Goal: Task Accomplishment & Management: Complete application form

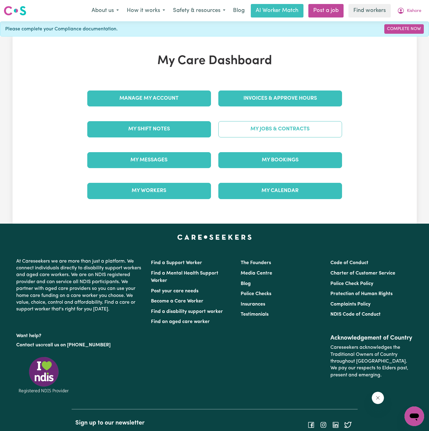
click at [269, 133] on link "My Jobs & Contracts" at bounding box center [281, 129] width 124 height 16
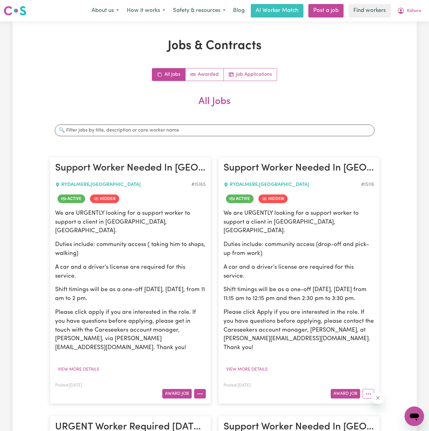
click at [204, 389] on button "More options" at bounding box center [200, 394] width 12 height 10
click at [321, 11] on link "Post a job" at bounding box center [326, 10] width 35 height 13
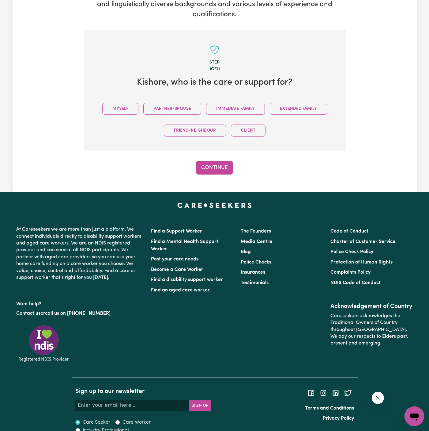
scroll to position [114, 0]
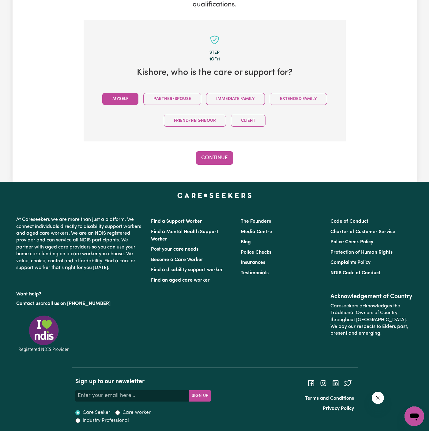
click at [126, 95] on button "Myself" at bounding box center [120, 99] width 36 height 12
click at [202, 151] on button "Continue" at bounding box center [214, 157] width 37 height 13
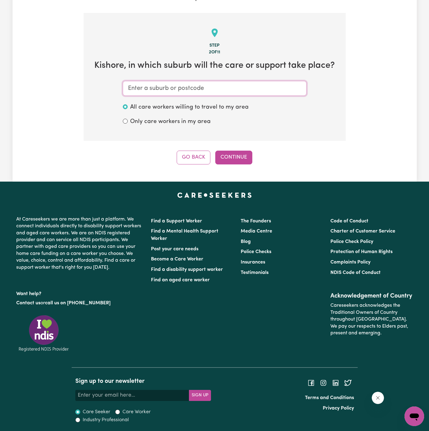
click at [182, 92] on input "text" at bounding box center [215, 88] width 184 height 15
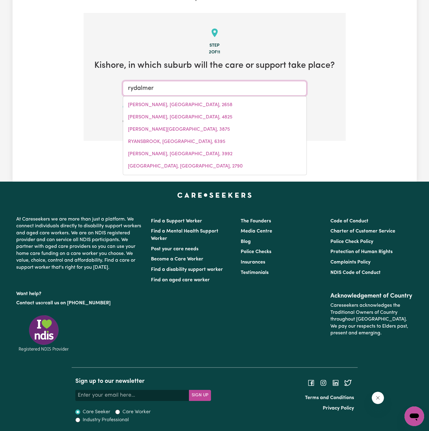
type input "rydalmere"
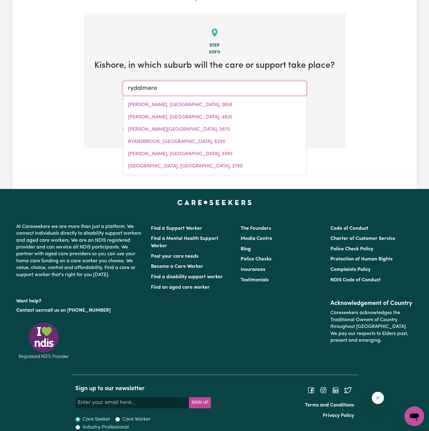
type input "rydalmere, [GEOGRAPHIC_DATA], 2116"
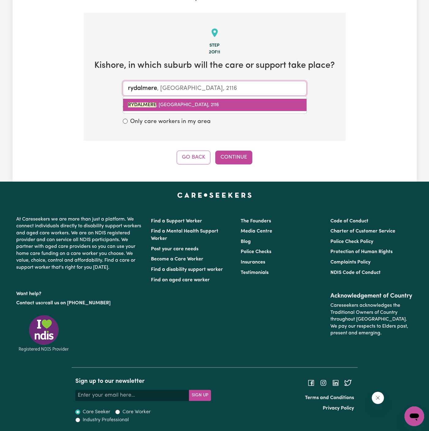
click at [193, 100] on link "RYDALMERE , [GEOGRAPHIC_DATA], 2116" at bounding box center [215, 105] width 184 height 12
type input "RYDALMERE, [GEOGRAPHIC_DATA], 2116"
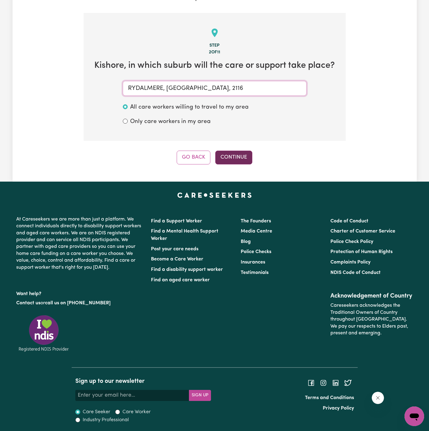
type input "RYDALMERE, [GEOGRAPHIC_DATA], 2116"
click at [233, 154] on button "Continue" at bounding box center [233, 156] width 37 height 13
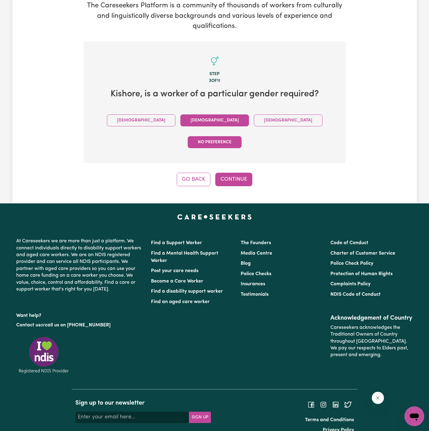
click at [187, 121] on button "[DEMOGRAPHIC_DATA]" at bounding box center [215, 120] width 69 height 12
click at [242, 136] on button "No preference" at bounding box center [215, 142] width 54 height 12
click at [244, 173] on button "Continue" at bounding box center [233, 179] width 37 height 13
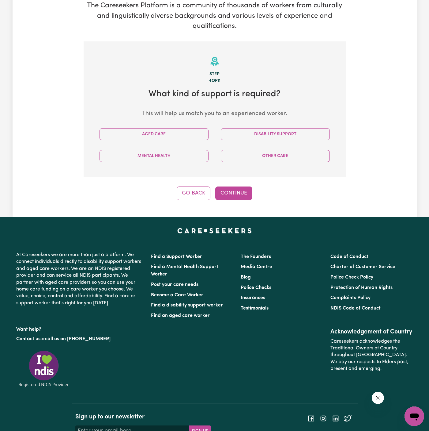
scroll to position [128, 0]
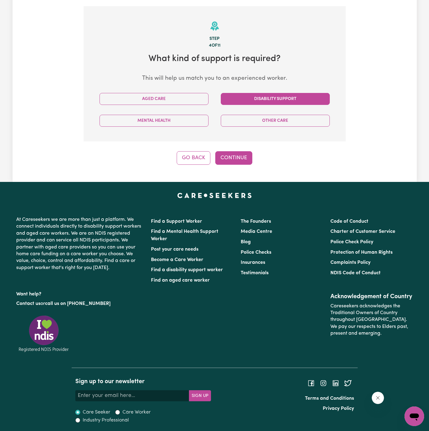
click at [245, 102] on button "Disability Support" at bounding box center [275, 99] width 109 height 12
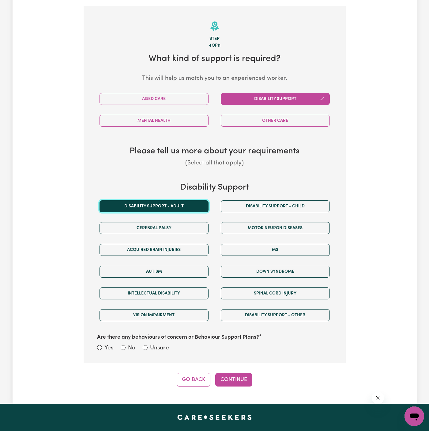
click at [169, 210] on button "Disability support - Adult" at bounding box center [154, 206] width 109 height 12
click at [161, 346] on label "Unsure" at bounding box center [159, 348] width 19 height 9
click at [148, 346] on input "Unsure" at bounding box center [145, 347] width 5 height 5
radio input "true"
click at [230, 374] on button "Continue" at bounding box center [233, 379] width 37 height 13
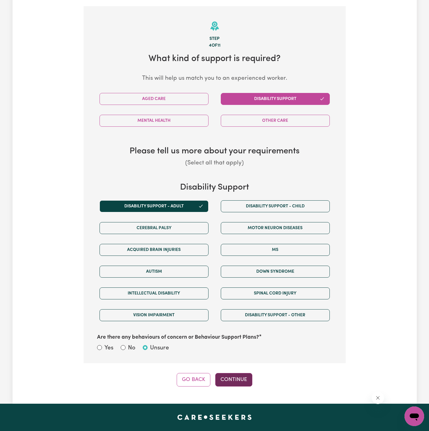
select select "PRIVATELY"
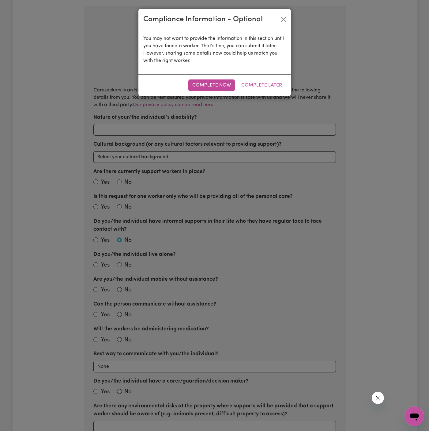
scroll to position [134, 0]
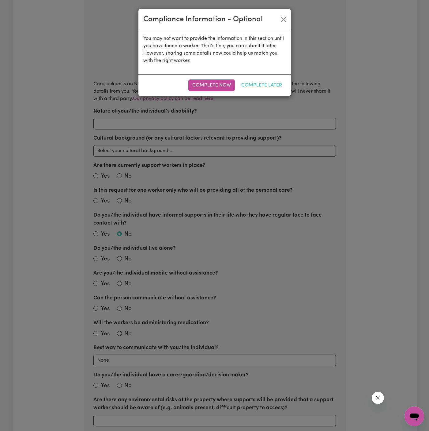
click at [265, 86] on button "Complete Later" at bounding box center [262, 85] width 49 height 12
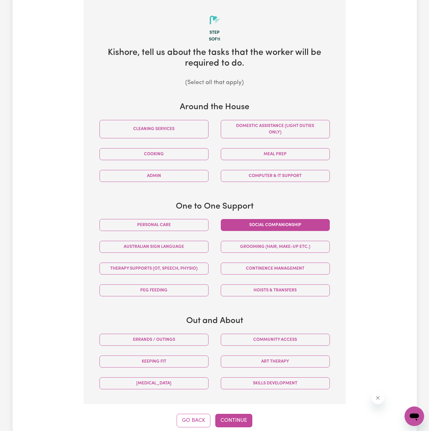
click at [260, 227] on button "Social companionship" at bounding box center [275, 225] width 109 height 12
click at [276, 338] on button "Community access" at bounding box center [275, 339] width 109 height 12
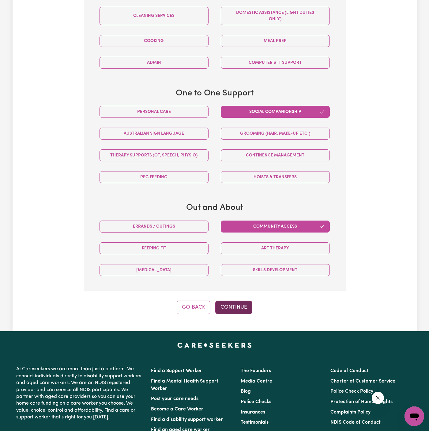
click at [240, 304] on button "Continue" at bounding box center [233, 306] width 37 height 13
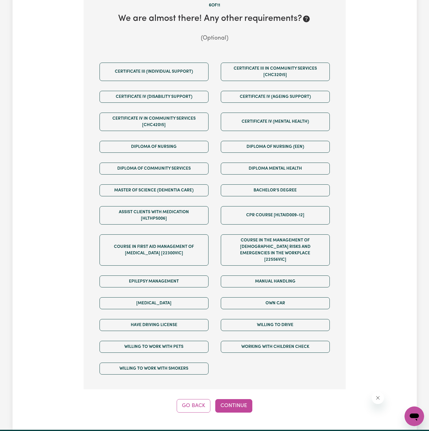
scroll to position [196, 0]
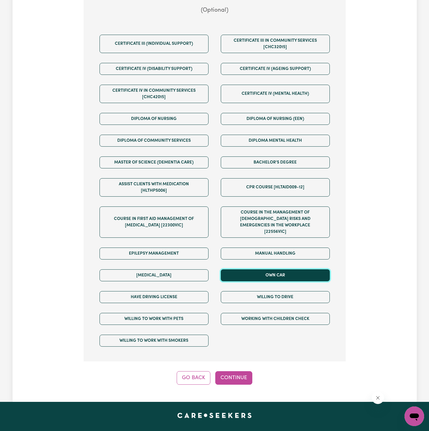
click at [280, 269] on button "Own Car" at bounding box center [275, 275] width 109 height 12
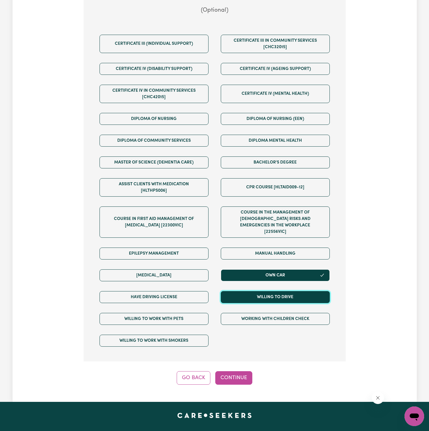
click at [280, 291] on button "Willing to drive" at bounding box center [275, 297] width 109 height 12
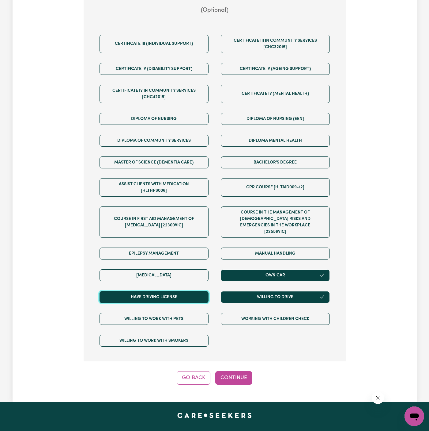
click at [207, 291] on button "Have driving license" at bounding box center [154, 297] width 109 height 12
click at [236, 360] on div "Step 6 of 11 We are almost there! Any other requirements? (Optional) Certificat…" at bounding box center [215, 161] width 262 height 446
click at [238, 371] on button "Continue" at bounding box center [233, 377] width 37 height 13
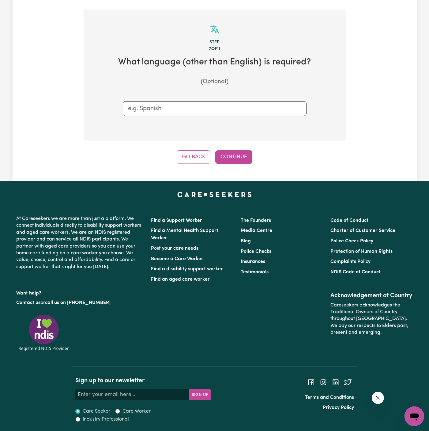
scroll to position [124, 0]
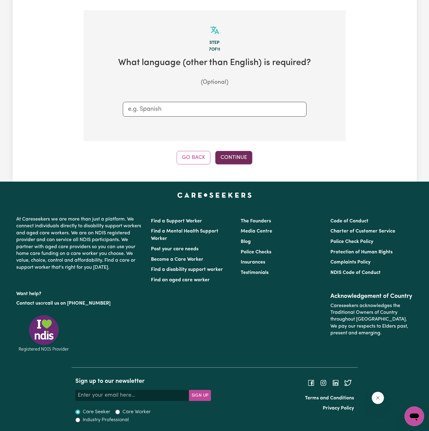
click at [239, 154] on button "Continue" at bounding box center [233, 157] width 37 height 13
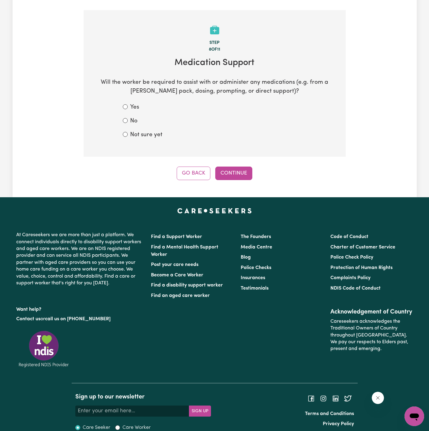
scroll to position [134, 0]
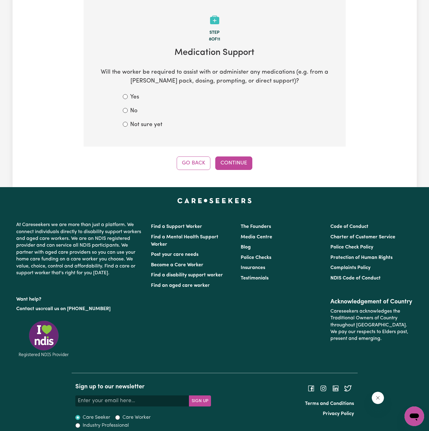
click at [135, 114] on label "No" at bounding box center [133, 111] width 7 height 9
click at [128, 113] on input "No" at bounding box center [125, 110] width 5 height 5
radio input "true"
click at [231, 165] on button "Continue" at bounding box center [233, 162] width 37 height 13
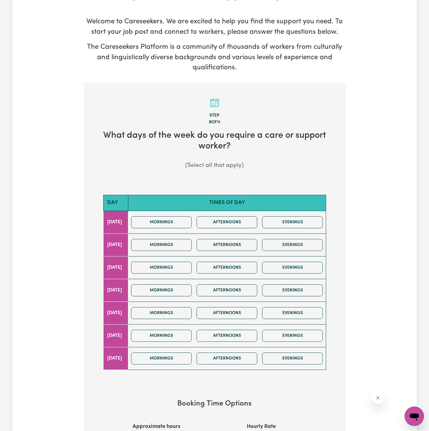
scroll to position [161, 0]
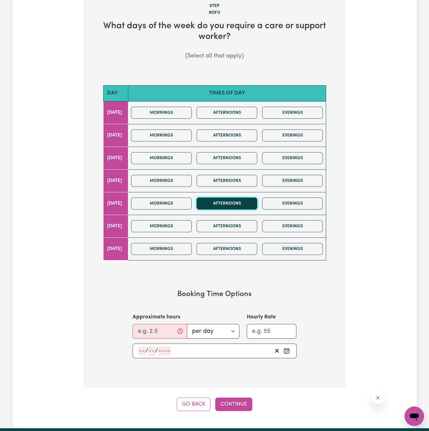
click at [247, 199] on button "Afternoons" at bounding box center [227, 203] width 61 height 12
click at [289, 204] on button "Evenings" at bounding box center [292, 203] width 61 height 12
click at [248, 202] on button "Afternoons" at bounding box center [227, 203] width 61 height 12
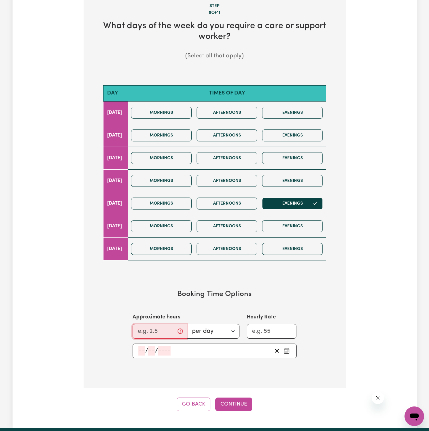
click at [160, 328] on input "Approximate hours" at bounding box center [160, 331] width 55 height 15
type input "3.5"
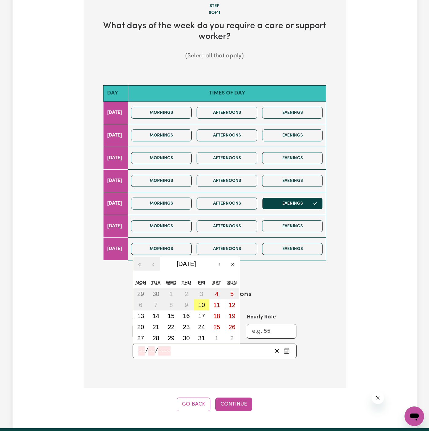
click at [142, 349] on input "number" at bounding box center [142, 350] width 7 height 9
click at [207, 301] on button "10" at bounding box center [201, 304] width 15 height 11
type input "[DATE]"
type input "10"
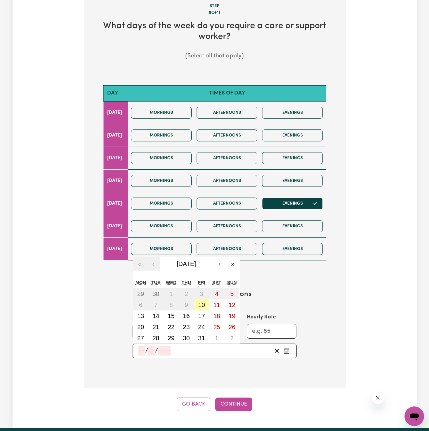
type input "2025"
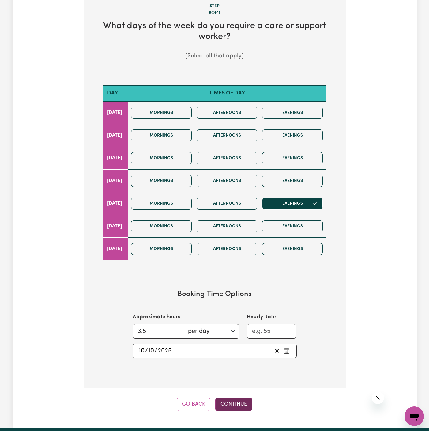
click at [245, 408] on button "Continue" at bounding box center [233, 403] width 37 height 13
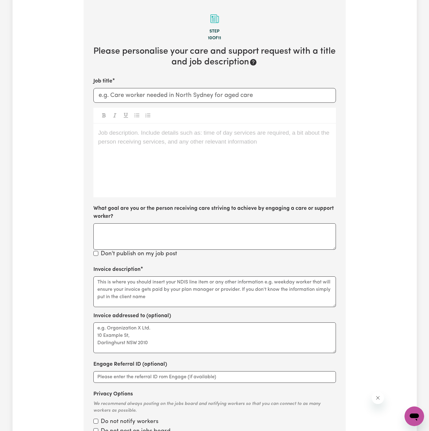
scroll to position [134, 0]
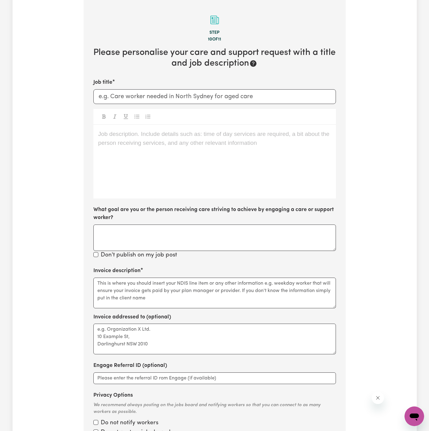
click at [189, 132] on p "Job description. Include details such as: time of day services are required, a …" at bounding box center [214, 134] width 233 height 9
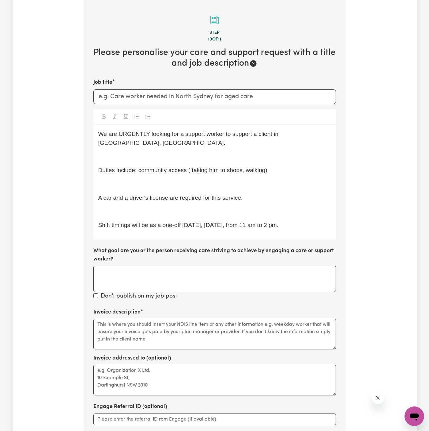
click at [318, 221] on p "Shift timings will be as a one-off [DATE], [DATE], from 11 am to 2 pm." at bounding box center [214, 225] width 233 height 9
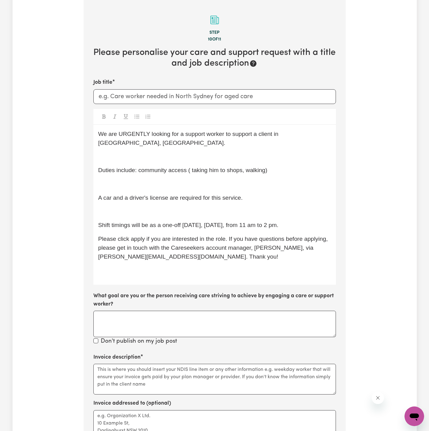
click at [268, 196] on div "We are URGENTLY looking for a support worker to support a client in [GEOGRAPHIC…" at bounding box center [214, 205] width 243 height 160
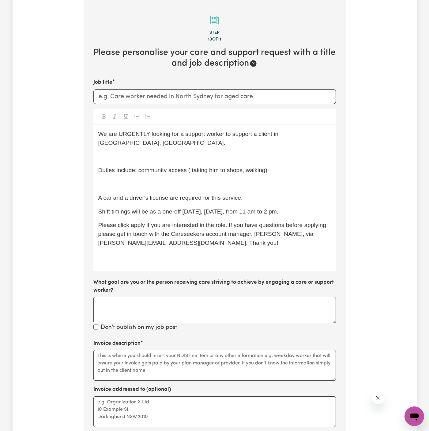
click at [236, 180] on p "﻿" at bounding box center [214, 184] width 233 height 9
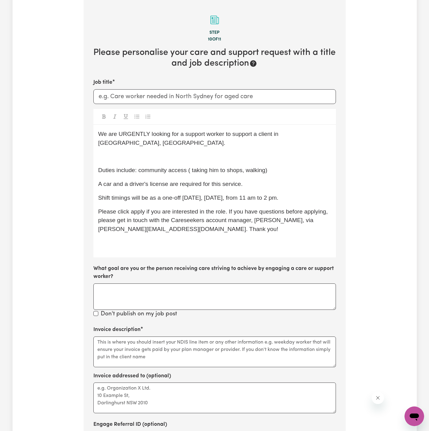
click at [200, 152] on p "﻿" at bounding box center [214, 156] width 233 height 9
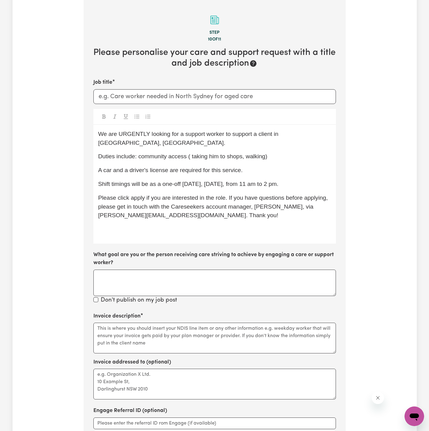
click at [232, 152] on p "Duties include: community access ( taking him to shops, walking)" at bounding box center [214, 156] width 233 height 9
click at [129, 225] on div "We are URGENTLY looking for a support worker to support a client in [GEOGRAPHIC…" at bounding box center [214, 184] width 243 height 119
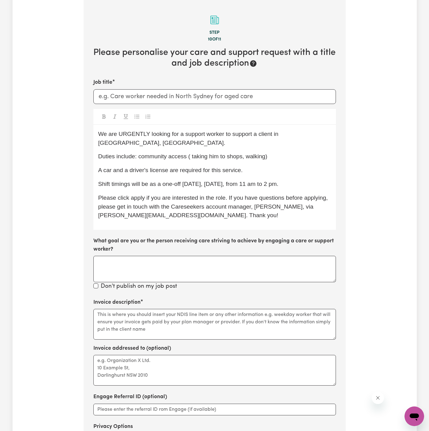
click at [136, 184] on div "We are URGENTLY looking for a support worker to support a client in [GEOGRAPHIC…" at bounding box center [214, 177] width 243 height 105
click at [173, 98] on input "Job title" at bounding box center [214, 96] width 243 height 15
paste input "Support Worker Needed In [GEOGRAPHIC_DATA], [GEOGRAPHIC_DATA]"
click at [180, 96] on input "Support Worker Needed In [GEOGRAPHIC_DATA], [GEOGRAPHIC_DATA]" at bounding box center [214, 96] width 243 height 15
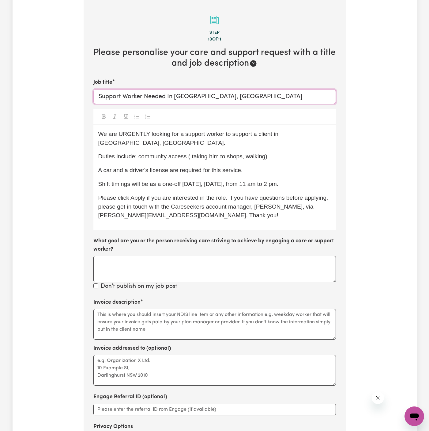
click at [180, 96] on input "Support Worker Needed In [GEOGRAPHIC_DATA], [GEOGRAPHIC_DATA]" at bounding box center [214, 96] width 243 height 15
type input "Support Worker Needed In [GEOGRAPHIC_DATA], [GEOGRAPHIC_DATA]"
click at [191, 153] on span "Duties include: community access ( taking him to shops, walking)" at bounding box center [182, 156] width 169 height 6
click at [211, 167] on span "A car and a driver's license are required for this service." at bounding box center [170, 170] width 145 height 6
click at [258, 166] on p "A car and a driver's license are required for this service." at bounding box center [214, 170] width 233 height 9
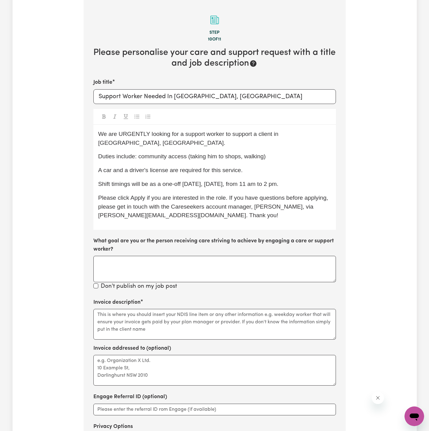
click at [262, 344] on div "Invoice addressed to (optional)" at bounding box center [214, 364] width 243 height 41
click at [254, 310] on textarea "Invoice description" at bounding box center [214, 324] width 243 height 31
drag, startPoint x: 189, startPoint y: 150, endPoint x: 138, endPoint y: 149, distance: 51.2
click at [138, 153] on span "Duties include: community access (taking him to shops, walking)" at bounding box center [182, 156] width 168 height 6
copy span "community access"
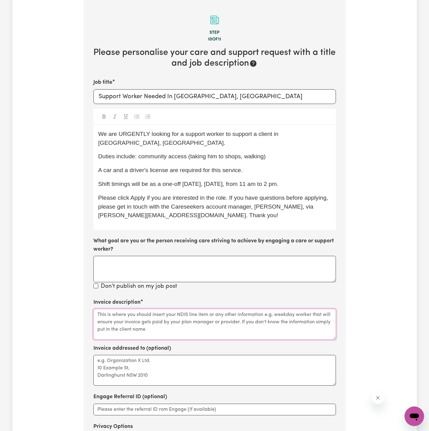
click at [143, 321] on textarea "Invoice description" at bounding box center [214, 324] width 243 height 31
paste textarea "community access"
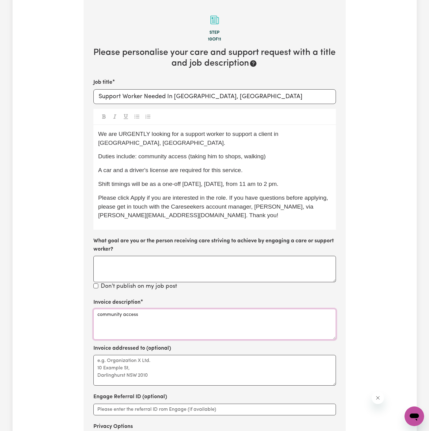
type textarea "community access"
click at [151, 362] on textarea "Invoice addressed to (optional)" at bounding box center [214, 370] width 243 height 31
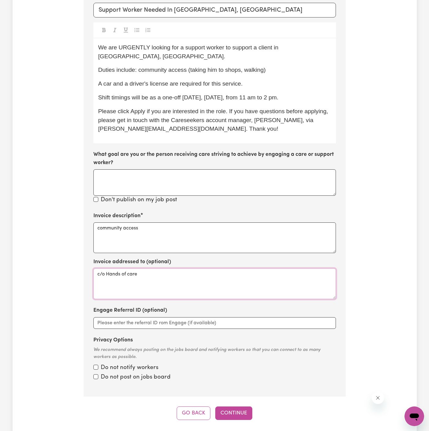
scroll to position [266, 0]
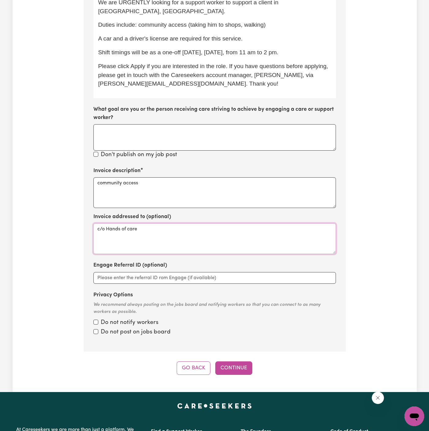
type textarea "c/o Hands of care"
click at [95, 319] on input "Privacy Options" at bounding box center [95, 321] width 5 height 5
checkbox input "true"
click at [95, 328] on div "Do not post on jobs board" at bounding box center [214, 332] width 243 height 9
click at [98, 329] on input "Privacy Options" at bounding box center [95, 331] width 5 height 5
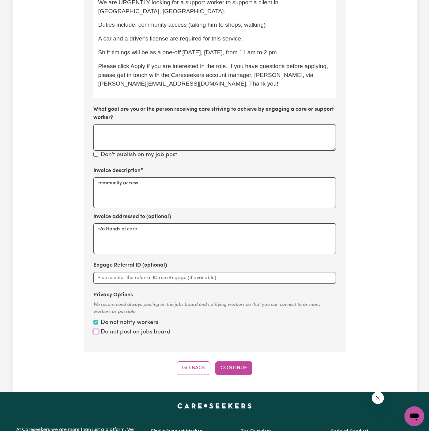
checkbox input "true"
click at [235, 361] on button "Continue" at bounding box center [233, 367] width 37 height 13
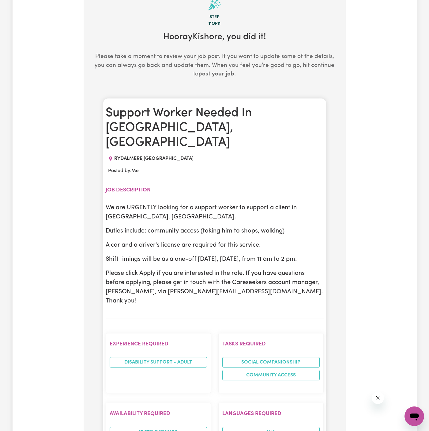
scroll to position [148, 0]
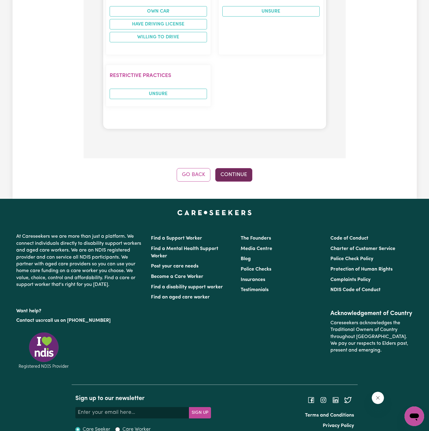
click at [237, 168] on button "Continue" at bounding box center [233, 174] width 37 height 13
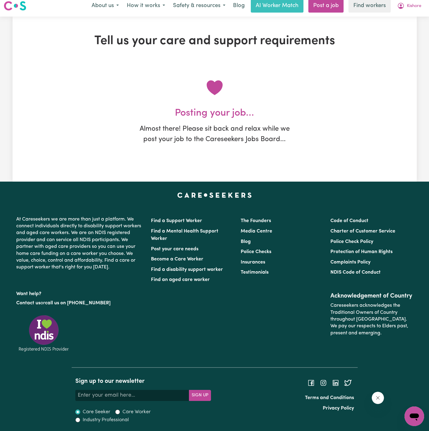
scroll to position [0, 0]
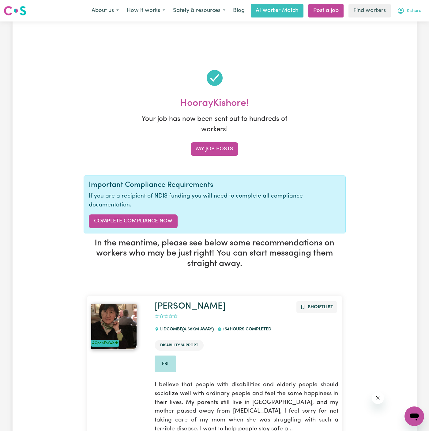
click at [413, 10] on span "Kishore" at bounding box center [414, 11] width 14 height 7
click at [413, 20] on link "My Dashboard" at bounding box center [401, 24] width 48 height 12
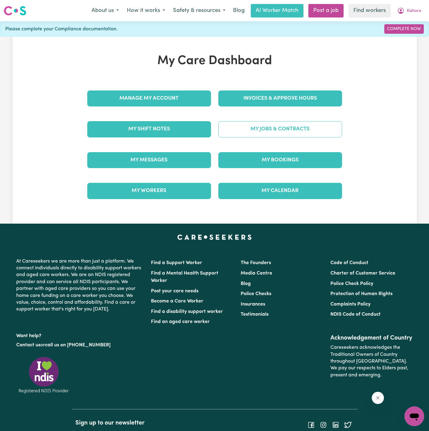
click at [308, 130] on link "My Jobs & Contracts" at bounding box center [281, 129] width 124 height 16
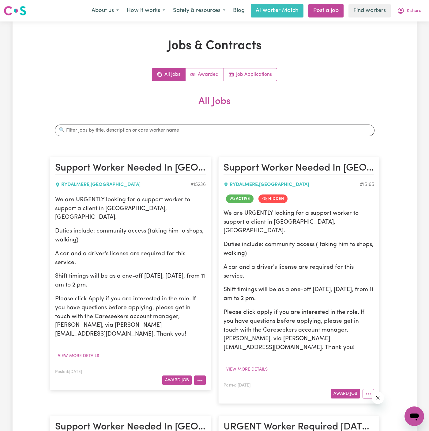
click at [201, 377] on icon "More options" at bounding box center [200, 380] width 6 height 6
click at [229, 412] on link "Edit Job" at bounding box center [219, 418] width 48 height 12
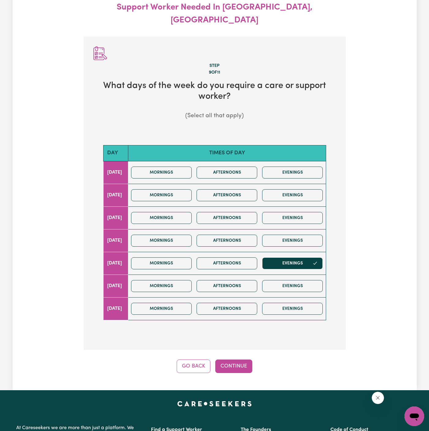
scroll to position [68, 0]
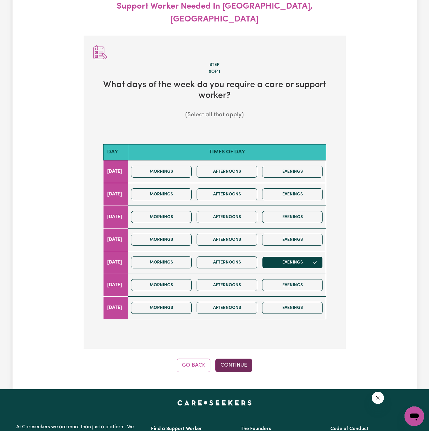
click at [234, 358] on button "Continue" at bounding box center [233, 364] width 37 height 13
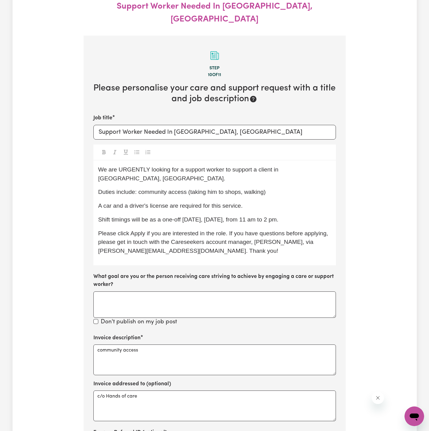
scroll to position [91, 0]
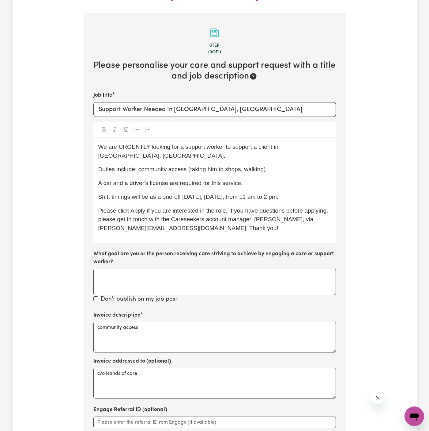
click at [147, 180] on div "We are URGENTLY looking for a support worker to support a client in [GEOGRAPHIC…" at bounding box center [214, 190] width 243 height 105
click at [190, 193] on span "Shift timings will be as a one-off [DATE], [DATE], from 11 am to 2 pm." at bounding box center [188, 196] width 181 height 6
click at [214, 193] on span "Shift timings will be as a one-off tonight, [DATE], from 11 am to 2 pm." at bounding box center [188, 196] width 180 height 6
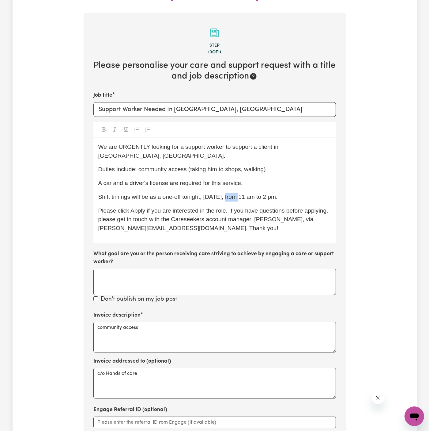
drag, startPoint x: 238, startPoint y: 176, endPoint x: 224, endPoint y: 176, distance: 13.8
click at [224, 193] on span "Shift timings will be as a one-off tonight, [DATE], from 11 am to 2 pm." at bounding box center [188, 196] width 180 height 6
click at [257, 193] on span "Shift timings will be as a one-off tonight, [DATE], from 11 am to 2 pm." at bounding box center [188, 196] width 180 height 6
drag, startPoint x: 252, startPoint y: 177, endPoint x: 308, endPoint y: 175, distance: 56.1
click at [308, 192] on p "Shift timings will be as a one-off tonight, [DATE], from 11 am to 2 pm." at bounding box center [214, 196] width 233 height 9
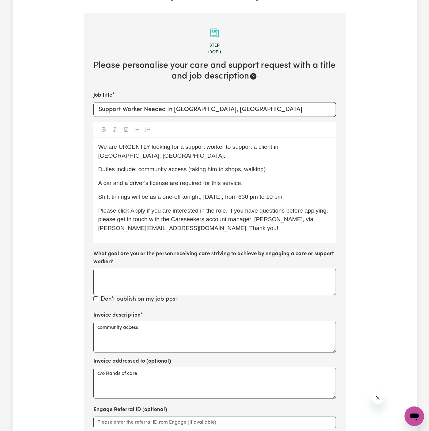
click at [308, 192] on p "Shift timings will be as a one-off tonight, [DATE], from 630 pm to 10 pm" at bounding box center [214, 196] width 233 height 9
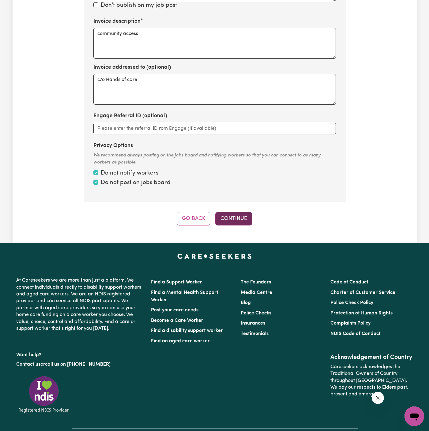
click at [236, 212] on button "Continue" at bounding box center [233, 218] width 37 height 13
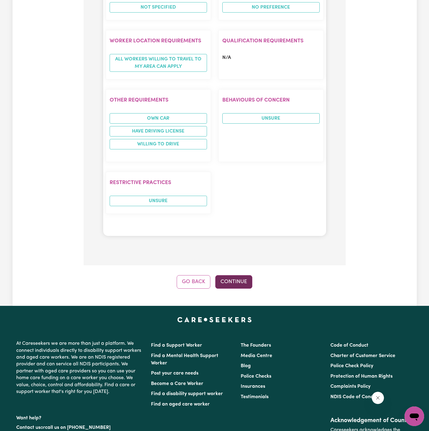
click at [232, 275] on button "Continue" at bounding box center [233, 281] width 37 height 13
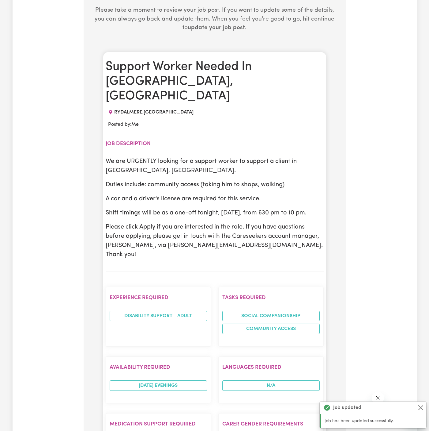
scroll to position [257, 0]
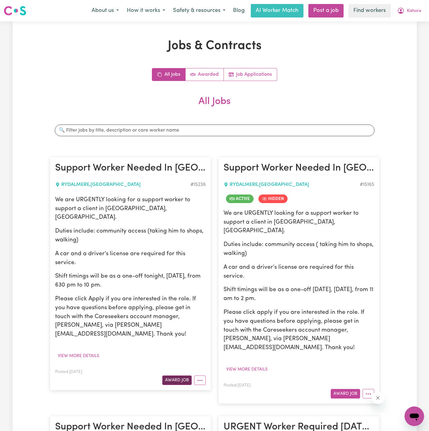
click at [177, 375] on button "Award Job" at bounding box center [176, 380] width 29 height 10
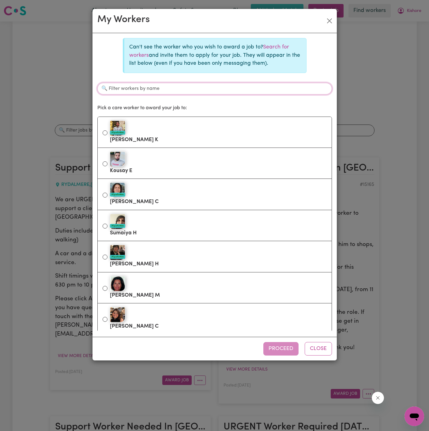
click at [189, 87] on input "Filter workers by name" at bounding box center [214, 89] width 235 height 12
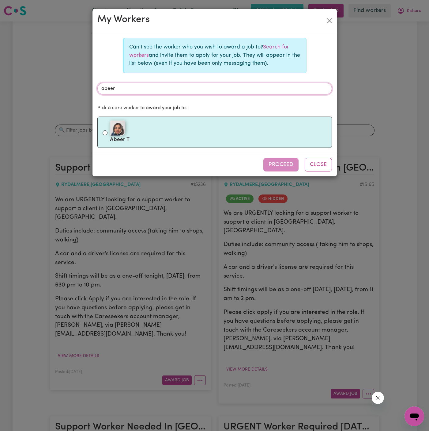
type input "abeer"
click at [188, 130] on div at bounding box center [218, 127] width 217 height 15
click at [108, 130] on input "Abeer T" at bounding box center [105, 132] width 5 height 5
radio input "true"
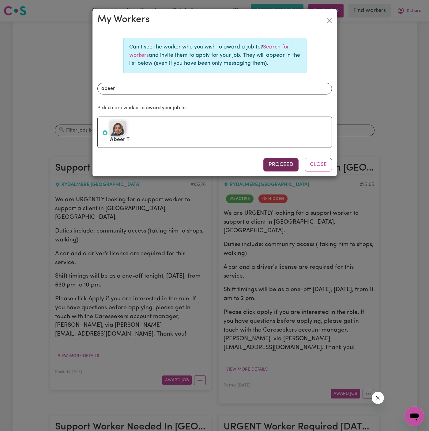
click at [283, 161] on button "Proceed" at bounding box center [281, 164] width 35 height 13
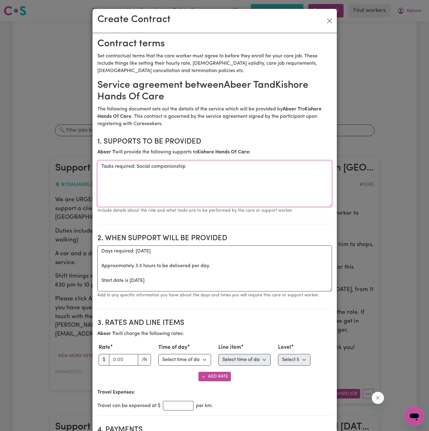
drag, startPoint x: 135, startPoint y: 167, endPoint x: 93, endPoint y: 167, distance: 42.3
click at [161, 168] on textarea "Social companionship" at bounding box center [214, 184] width 235 height 46
type textarea "Social companionship and community access"
click at [120, 275] on textarea "Days required: [DATE] Approximately 3.5 hours to be delivered per day. Start da…" at bounding box center [214, 268] width 235 height 46
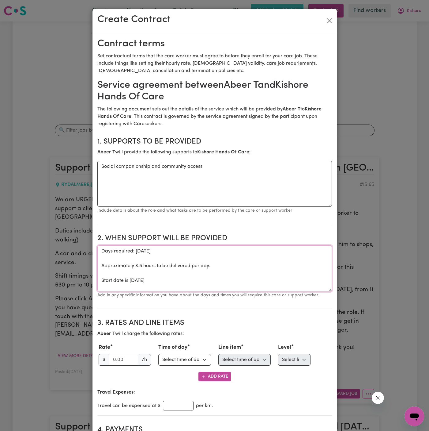
drag, startPoint x: 130, startPoint y: 279, endPoint x: 86, endPoint y: 248, distance: 53.9
click at [86, 248] on div "Create Contract Contract terms Set contractual terms that the care worker must …" at bounding box center [214, 215] width 429 height 431
click at [173, 280] on textarea "Days required: [DATE] Approximately 3.5 hours to be delivered per day. Start da…" at bounding box center [214, 268] width 235 height 46
click at [130, 279] on textarea "Days required: [DATE] Approximately 3.5 hours to be delivered per day. Start da…" at bounding box center [214, 268] width 235 height 46
drag, startPoint x: 129, startPoint y: 280, endPoint x: 97, endPoint y: 252, distance: 42.1
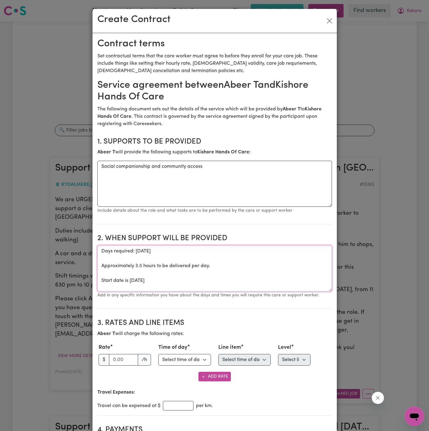
click at [97, 252] on textarea "Days required: [DATE] Approximately 3.5 hours to be delivered per day. Start da…" at bounding box center [214, 268] width 235 height 46
click at [160, 257] on textarea "ONE OFF [DATE]" at bounding box center [214, 268] width 235 height 46
click at [185, 251] on textarea "ONE OFF [DATE]" at bounding box center [214, 268] width 235 height 46
type textarea "ONE OFF [DATE] from 630 pm to 10 pm"
click at [116, 362] on input "number" at bounding box center [123, 360] width 29 height 12
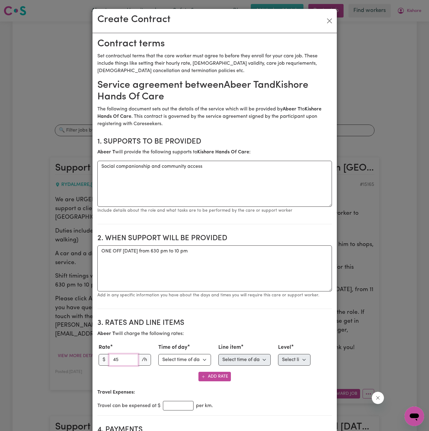
type input "45"
click at [151, 343] on div "Rate $ 45 /h" at bounding box center [125, 354] width 60 height 22
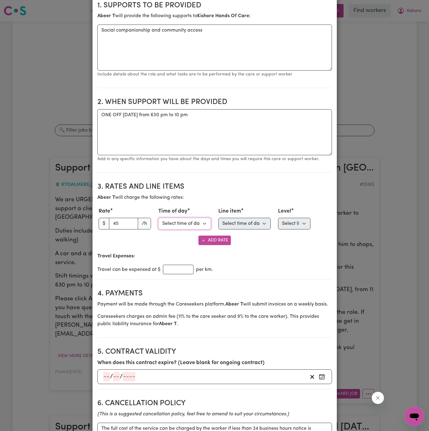
click at [191, 223] on select "Select time of day Weekday Daytime Weekday Evening [DATE] [DATE] Public Holiday…" at bounding box center [184, 224] width 53 height 12
select select "WEEKDAY_DAYTIME"
click at [158, 218] on select "Select time of day Weekday Daytime Weekday Evening [DATE] [DATE] Public Holiday…" at bounding box center [184, 224] width 53 height 12
click at [247, 222] on select "Select line item Assistance with Self Care Activities Assistance with personal …" at bounding box center [245, 224] width 53 height 12
select select "COMMUNITY_ACCESS"
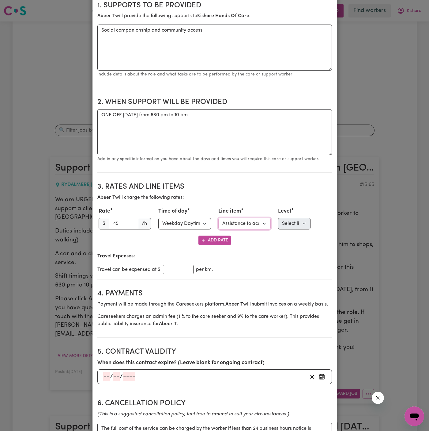
click at [219, 218] on select "Select line item Assistance with Self Care Activities Assistance with personal …" at bounding box center [245, 224] width 53 height 12
click at [295, 224] on select "Select level Standard Level 1 High Intensity Level 2" at bounding box center [294, 224] width 32 height 12
select select "ONE"
click at [278, 218] on select "Select level Standard Level 1 High Intensity Level 2" at bounding box center [294, 224] width 32 height 12
click at [176, 269] on input "number" at bounding box center [178, 269] width 31 height 10
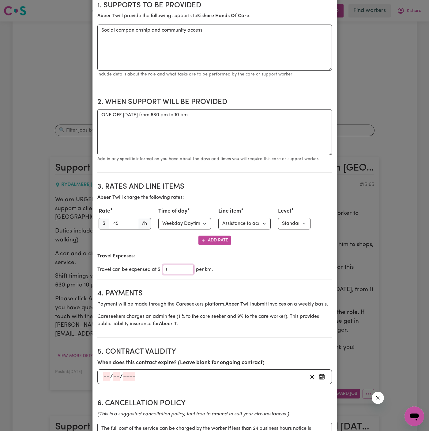
type input "1"
click at [247, 276] on section "3. Rates and Line Items Abeer T will charge the following rates: Rate $ 45 /h T…" at bounding box center [214, 228] width 235 height 102
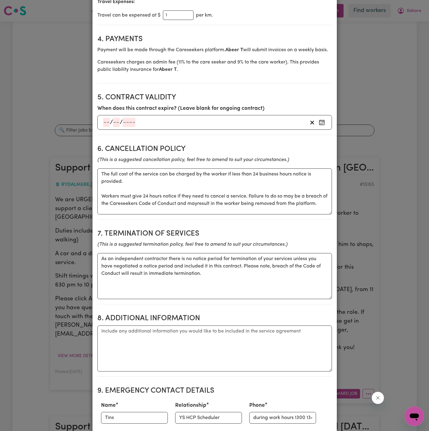
scroll to position [412, 0]
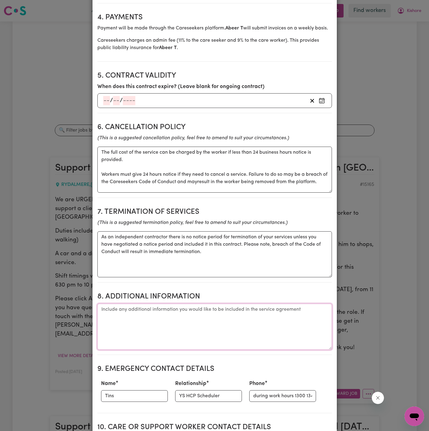
click at [183, 311] on textarea "Additional information" at bounding box center [214, 326] width 235 height 46
paste textarea "[STREET_ADDRESS][PERSON_NAME]"
type textarea "Client's Address: [STREET_ADDRESS][PERSON_NAME]"
click at [129, 392] on input "Tins" at bounding box center [134, 396] width 67 height 12
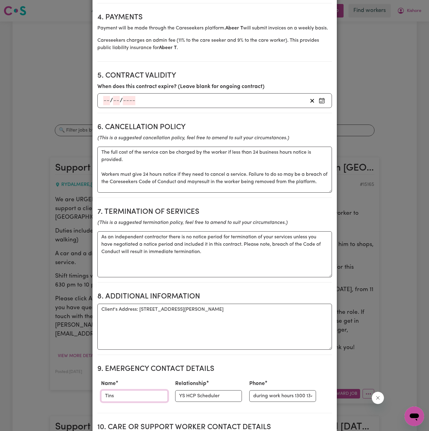
click at [129, 392] on input "Tins" at bounding box center [134, 396] width 67 height 12
type input "[PERSON_NAME]"
click at [181, 390] on input "YS HCP Scheduler" at bounding box center [208, 396] width 67 height 12
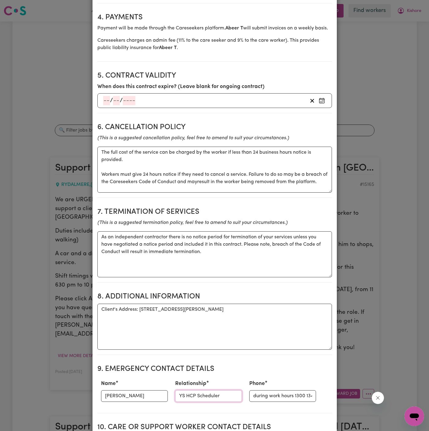
click at [181, 390] on input "YS HCP Scheduler" at bounding box center [208, 396] width 67 height 12
type input "Hands Of Care"
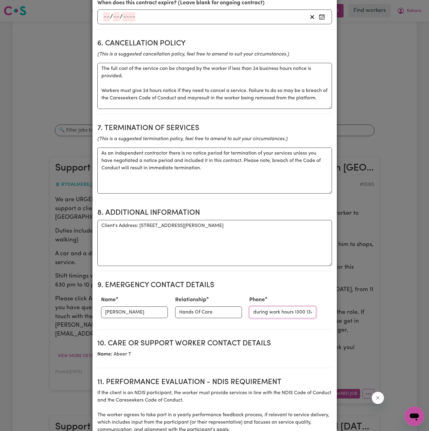
click at [258, 311] on input "during work hours 1300 134 332; After hours 0402 357 994" at bounding box center [282, 312] width 67 height 12
paste input "0424 558 54"
type input "0424 558 544"
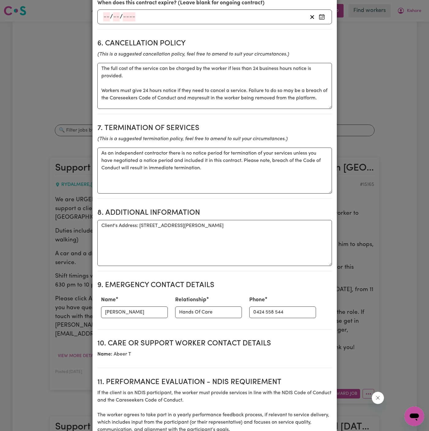
click at [274, 323] on section "9. Emergency Contact Details Name [PERSON_NAME] Relationship Hands Of Care Phon…" at bounding box center [214, 302] width 235 height 53
click at [225, 223] on textarea "Client's Address: [STREET_ADDRESS][PERSON_NAME]" at bounding box center [214, 243] width 235 height 46
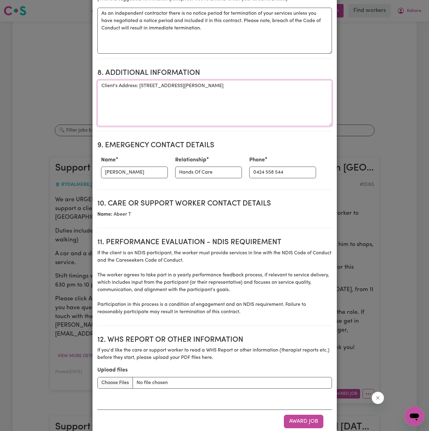
scroll to position [649, 0]
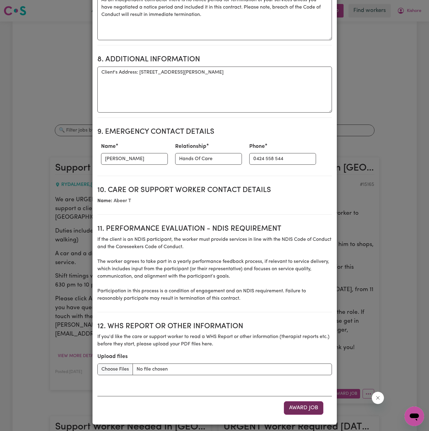
click at [306, 401] on button "Award Job" at bounding box center [304, 407] width 40 height 13
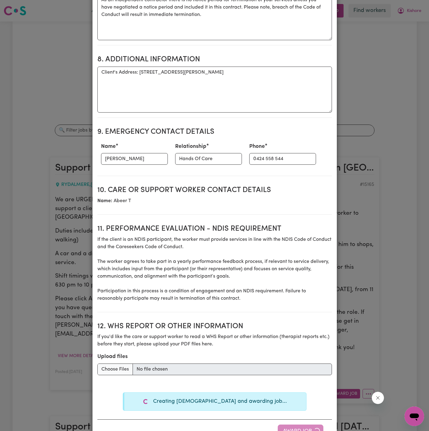
type textarea "Tasks required: Social companionship"
type textarea "Days required: [DATE] Approximately 3.5 hours to be delivered per day. Start da…"
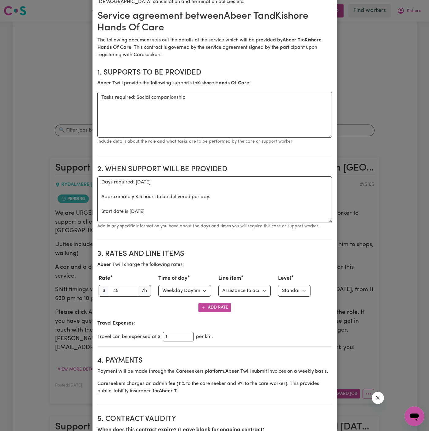
scroll to position [13, 0]
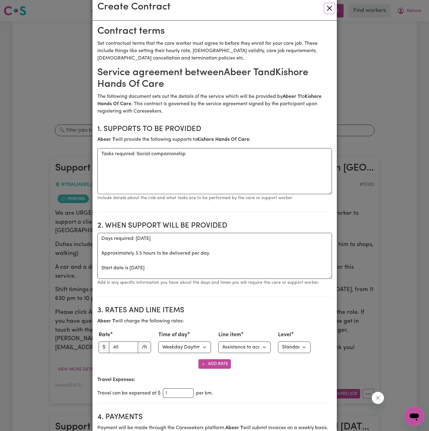
click at [329, 8] on button "Close" at bounding box center [330, 8] width 10 height 10
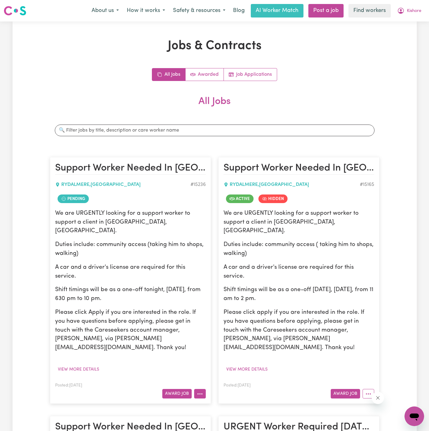
click at [198, 393] on circle "More options" at bounding box center [197, 393] width 1 height 1
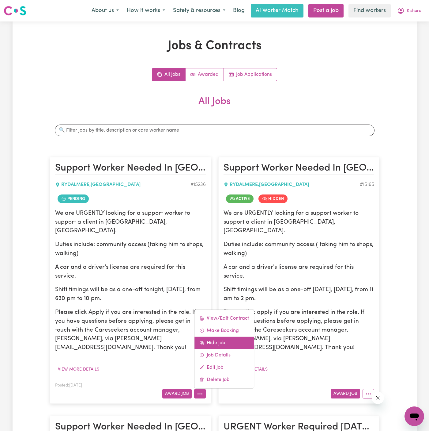
click at [226, 337] on link "Hide Job" at bounding box center [224, 343] width 59 height 12
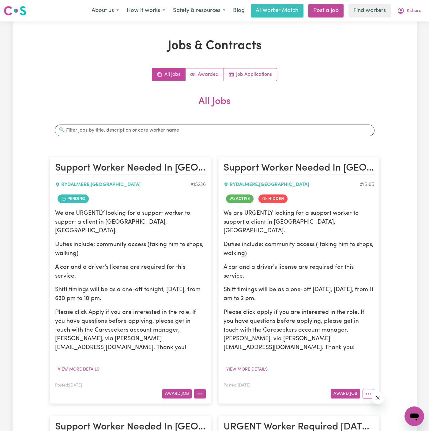
click at [205, 389] on button "More options" at bounding box center [200, 394] width 12 height 10
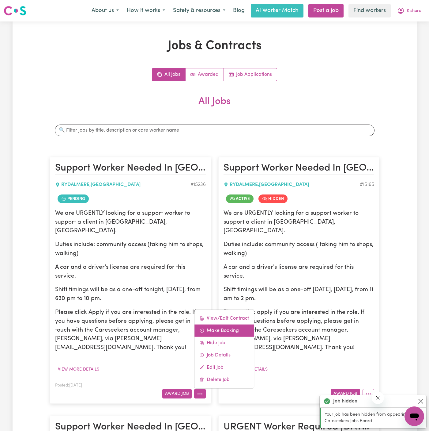
click at [228, 324] on link "Make Booking" at bounding box center [224, 330] width 59 height 12
select select "pm"
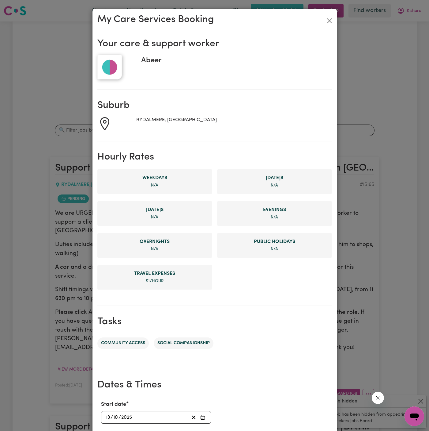
scroll to position [116, 0]
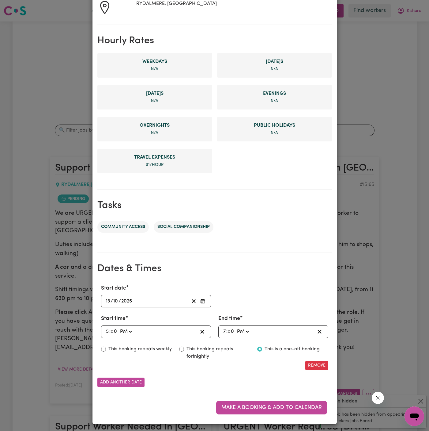
click at [108, 300] on input "13" at bounding box center [108, 301] width 5 height 8
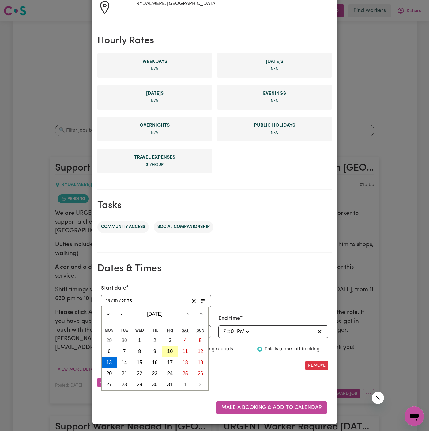
click at [169, 349] on abbr "10" at bounding box center [170, 350] width 6 height 5
type input "[DATE]"
type input "10"
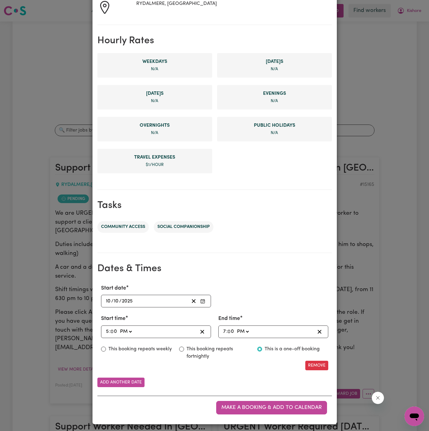
click at [108, 331] on input "5" at bounding box center [108, 331] width 4 height 8
type input "18:00"
type input "6"
type input "18:03"
type input "3"
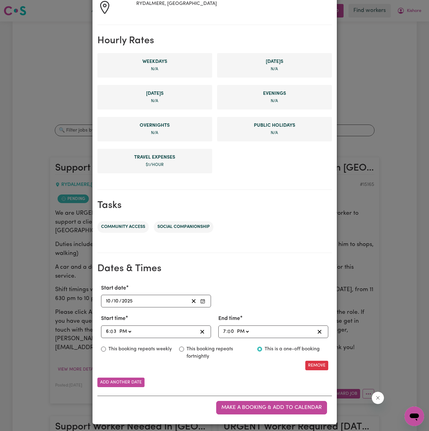
type input "18:30"
type input "30"
click at [225, 327] on input "7" at bounding box center [224, 331] width 3 height 8
type input "17:00"
type input "5"
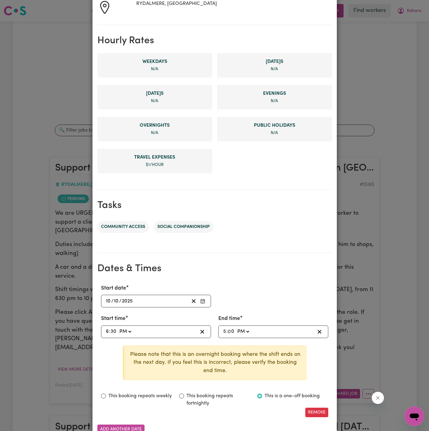
click at [226, 331] on input "5" at bounding box center [225, 331] width 4 height 8
type input "13:00"
type input "1"
type input "22:00"
type input "10"
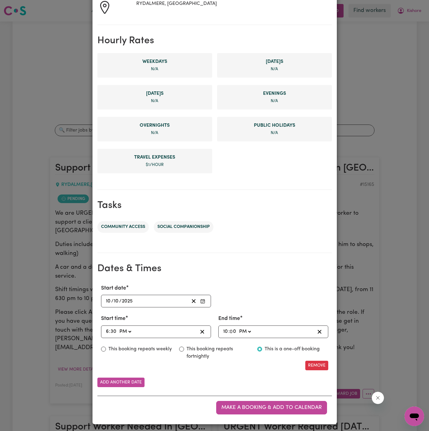
click at [259, 330] on div "22:00 10 : 0 0 AM PM" at bounding box center [269, 331] width 93 height 8
click at [276, 372] on div "Start date [DATE] [DATE] « ‹ [DATE] › » Mon Tue Wed Thu Fri Sat Sun 29 30 1 2 3…" at bounding box center [214, 327] width 235 height 96
click at [296, 405] on span "Make a booking & add to calendar" at bounding box center [272, 407] width 101 height 5
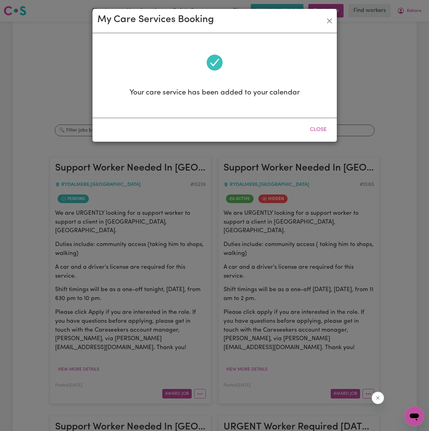
scroll to position [0, 0]
click at [320, 128] on button "Close" at bounding box center [318, 129] width 27 height 13
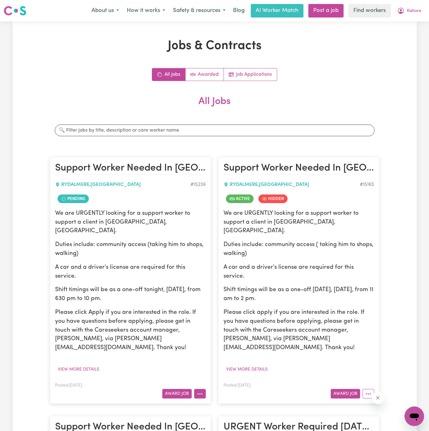
click at [202, 389] on button "More options" at bounding box center [200, 394] width 12 height 10
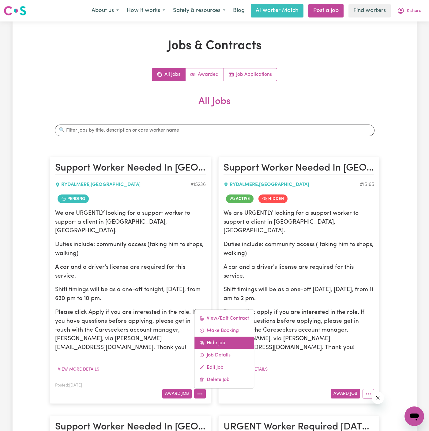
click at [218, 337] on link "Hide Job" at bounding box center [224, 343] width 59 height 12
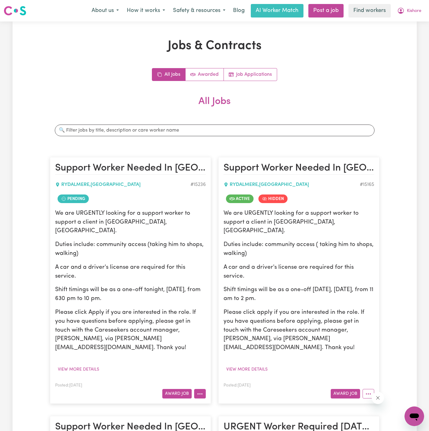
click at [202, 389] on button "More options" at bounding box center [200, 394] width 12 height 10
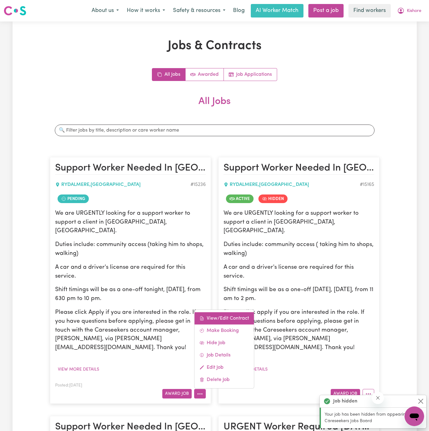
click at [214, 312] on link "View/Edit Contract" at bounding box center [224, 318] width 59 height 12
select select "WEEKDAY_DAYTIME"
select select "COMMUNITY_ACCESS"
select select "ONE"
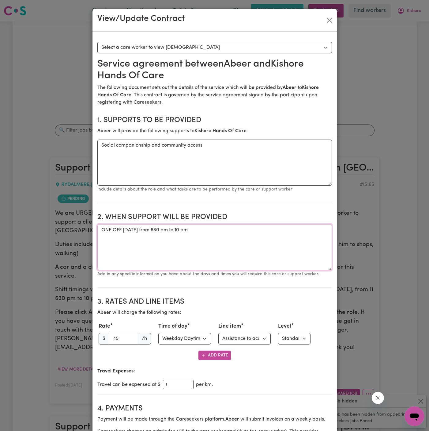
click at [156, 229] on textarea "ONE OFF [DATE] from 630 pm to 10 pm" at bounding box center [214, 247] width 235 height 46
